Goal: Find specific page/section: Find specific page/section

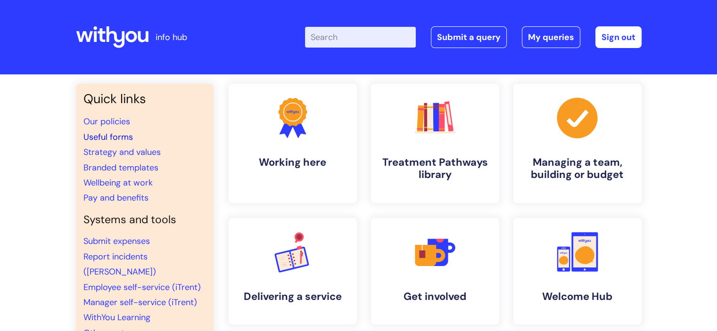
click at [107, 139] on link "Useful forms" at bounding box center [107, 136] width 49 height 11
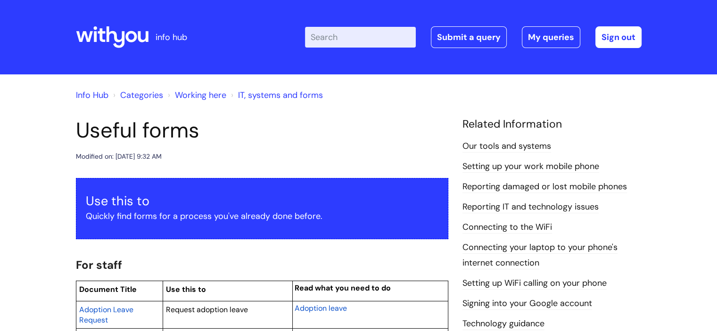
click at [288, 260] on h2 "For staff" at bounding box center [262, 264] width 372 height 20
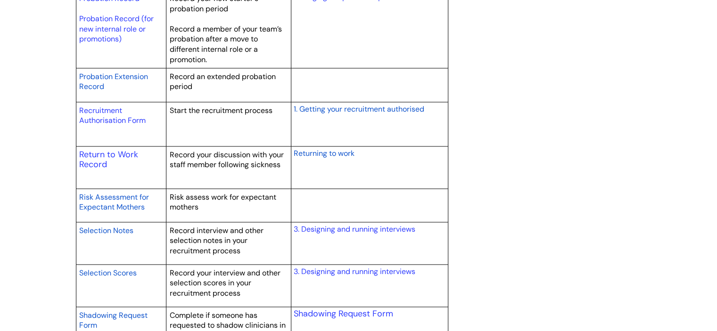
scroll to position [1394, 0]
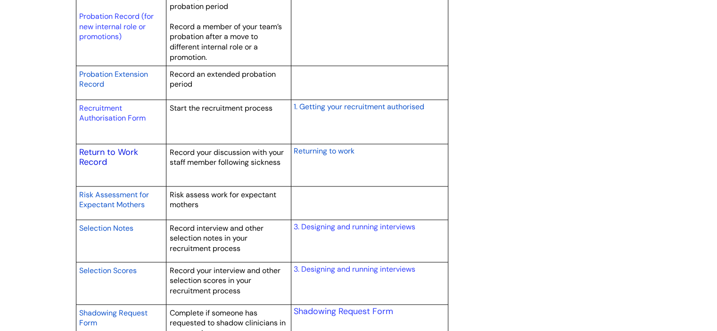
click at [116, 150] on link "Return to Work Record" at bounding box center [108, 158] width 59 height 22
